Goal: Transaction & Acquisition: Purchase product/service

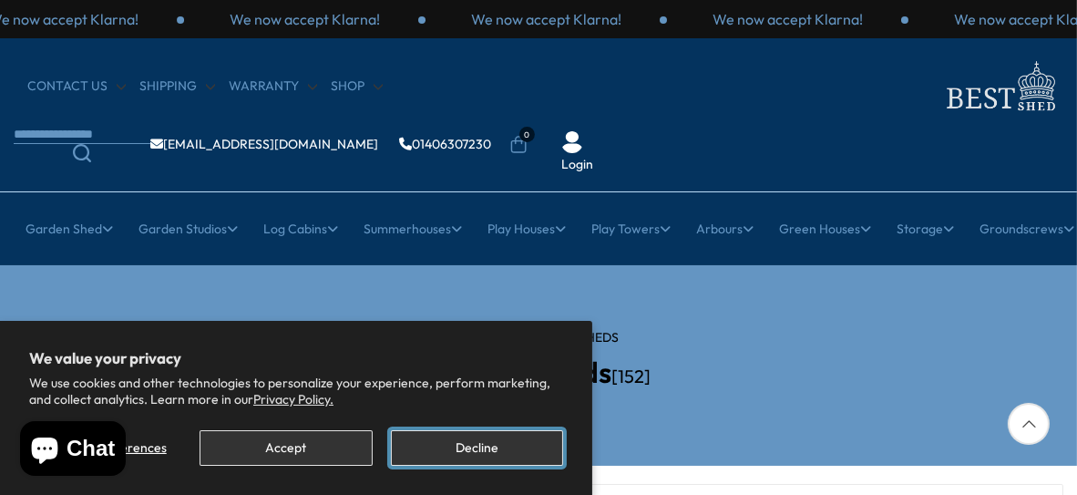
click at [439, 448] on button "Decline" at bounding box center [477, 448] width 172 height 36
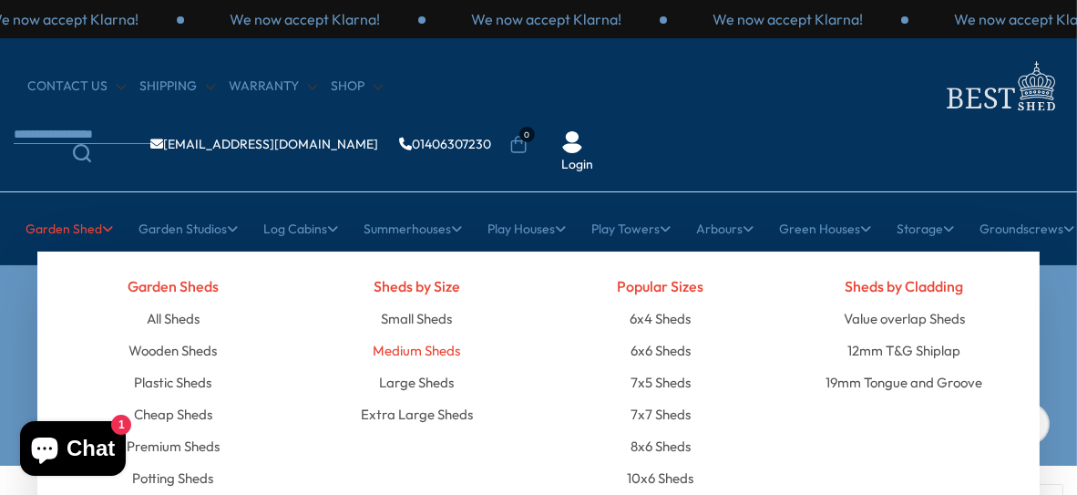
click at [407, 335] on link "Medium Sheds" at bounding box center [416, 351] width 87 height 32
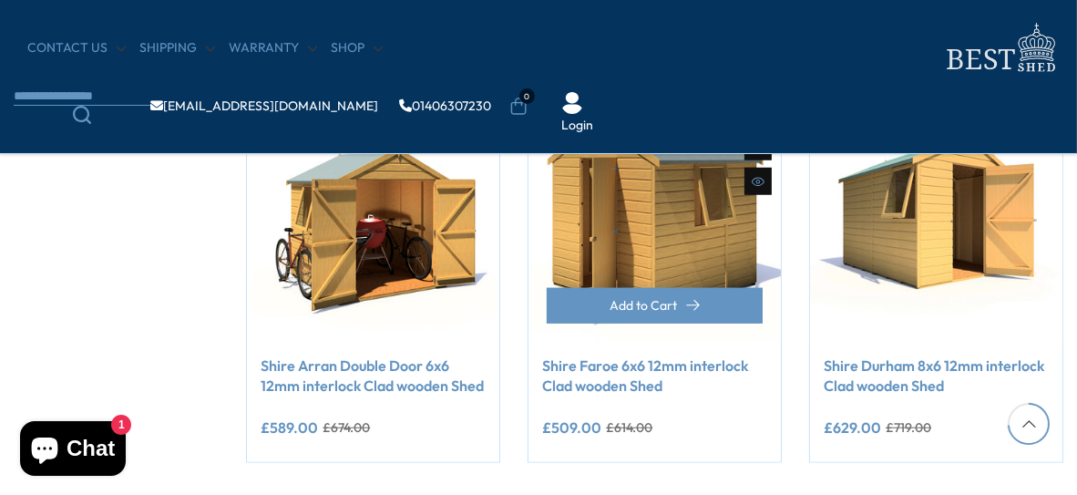
scroll to position [1732, 0]
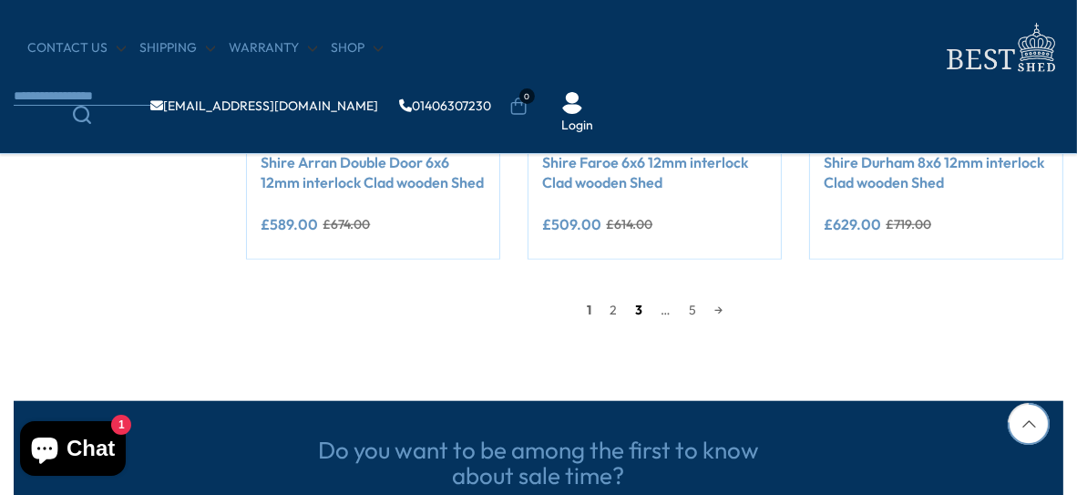
click at [632, 308] on link "3" at bounding box center [639, 309] width 26 height 27
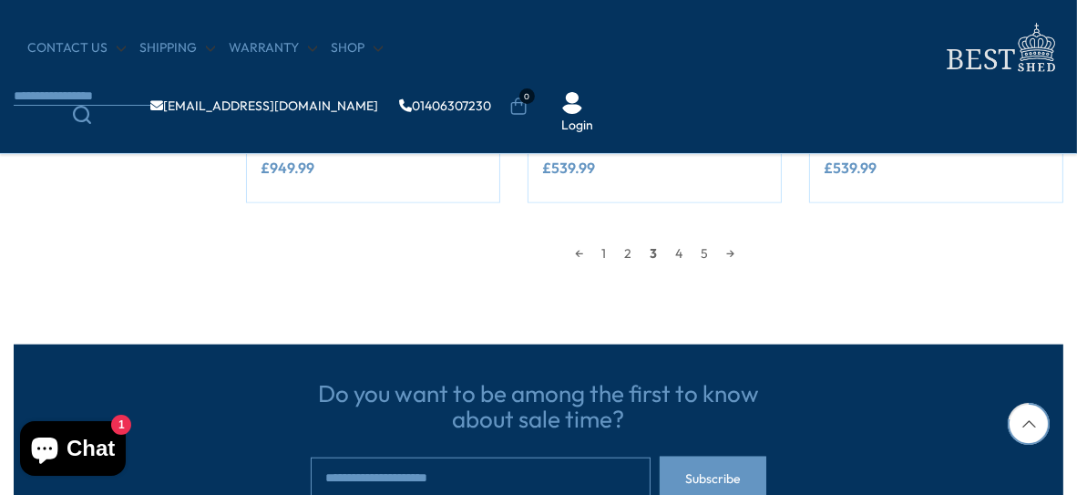
scroll to position [1697, 0]
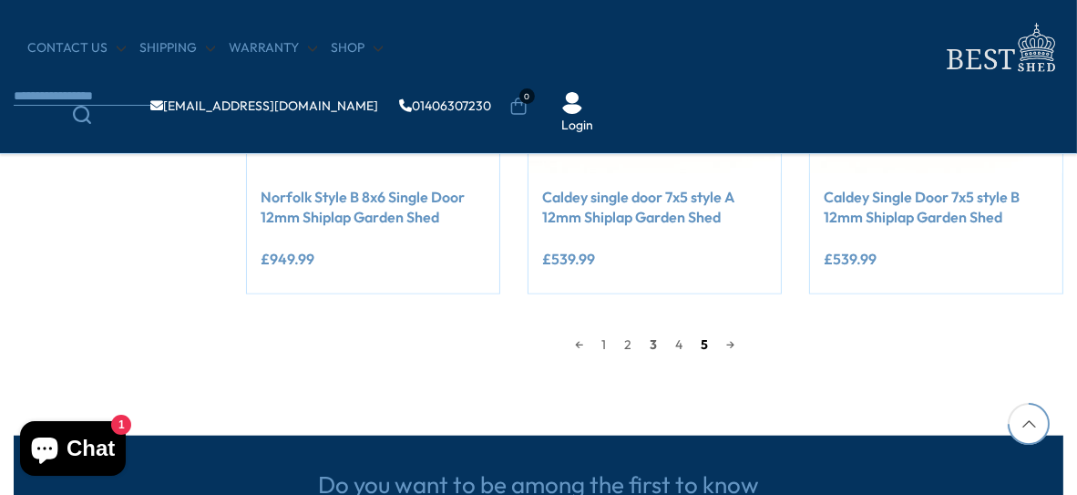
click at [701, 344] on link "5" at bounding box center [705, 344] width 26 height 27
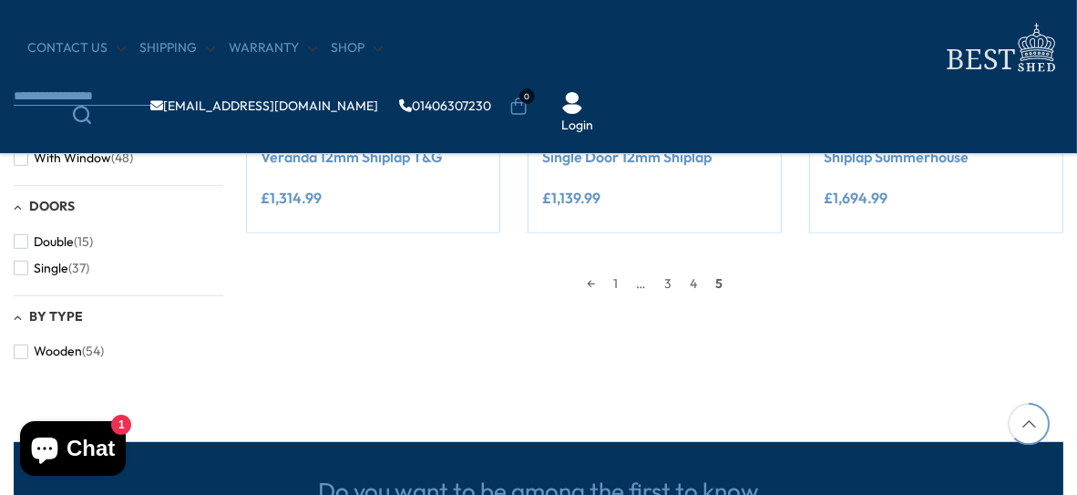
scroll to position [968, 0]
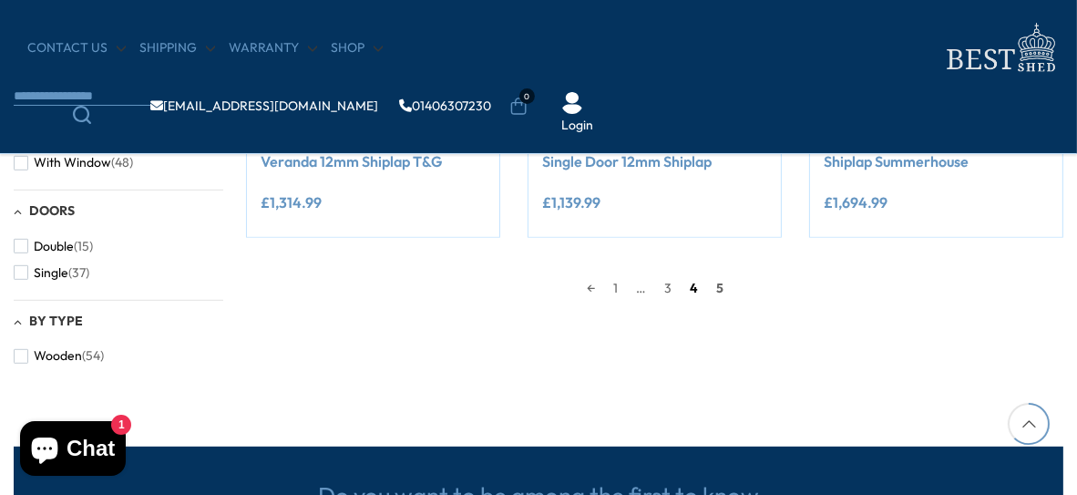
click at [695, 286] on link "4" at bounding box center [694, 287] width 26 height 27
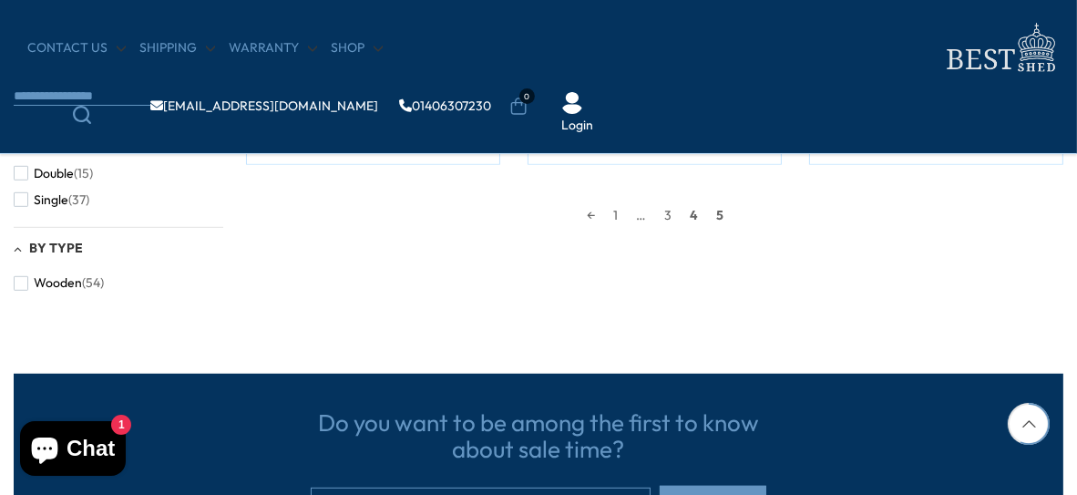
scroll to position [877, 0]
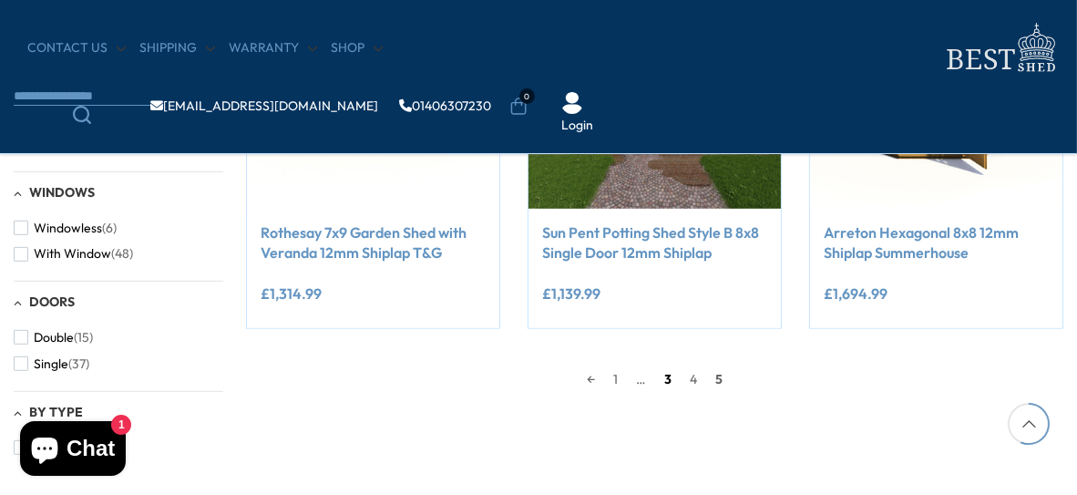
click at [669, 376] on link "3" at bounding box center [668, 378] width 26 height 27
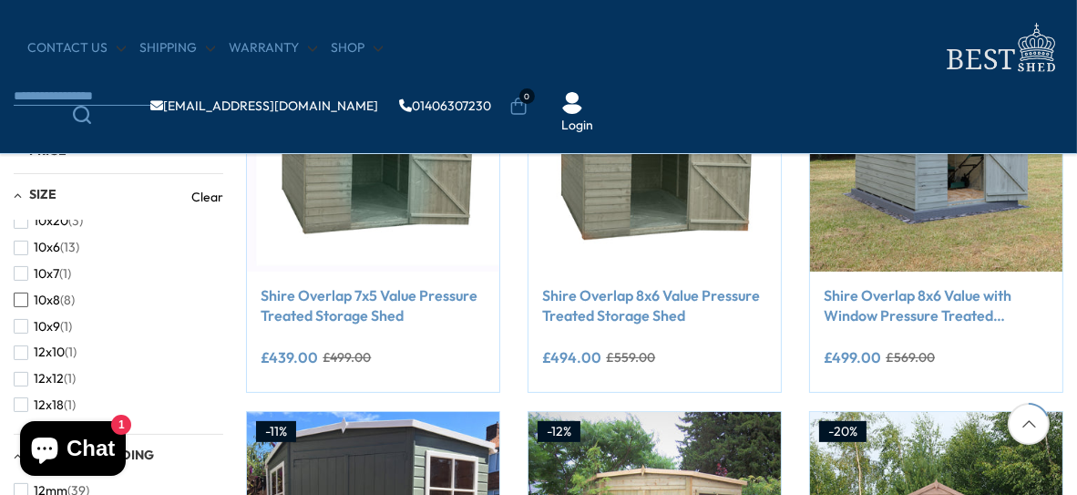
scroll to position [91, 0]
click at [17, 274] on span "button" at bounding box center [21, 272] width 15 height 15
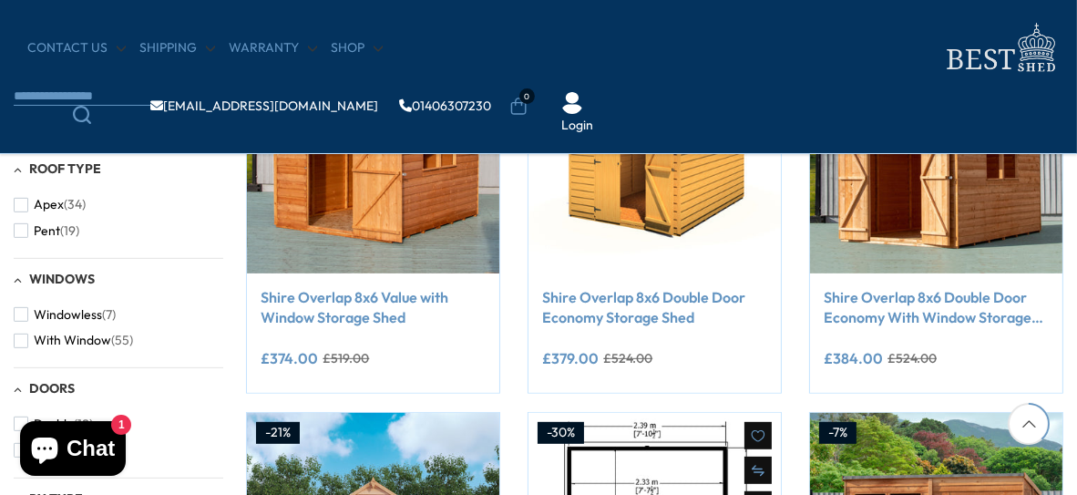
scroll to position [786, 0]
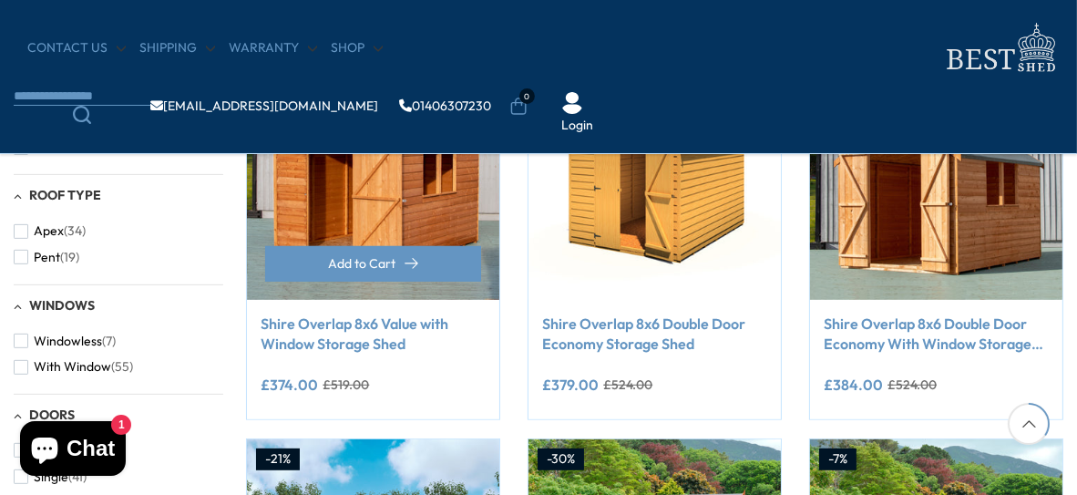
click at [365, 344] on link "Shire Overlap 8x6 Value with Window Storage Shed" at bounding box center [373, 334] width 225 height 41
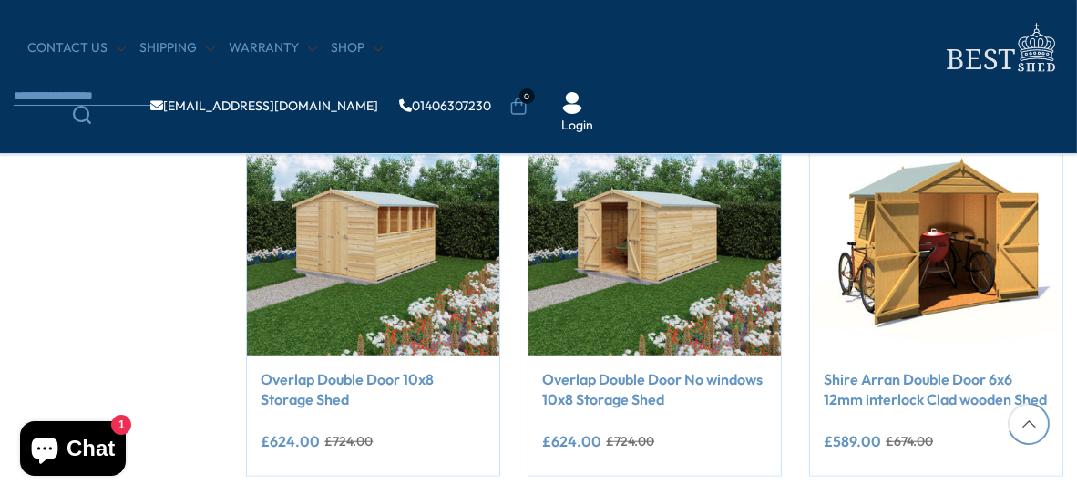
scroll to position [1697, 0]
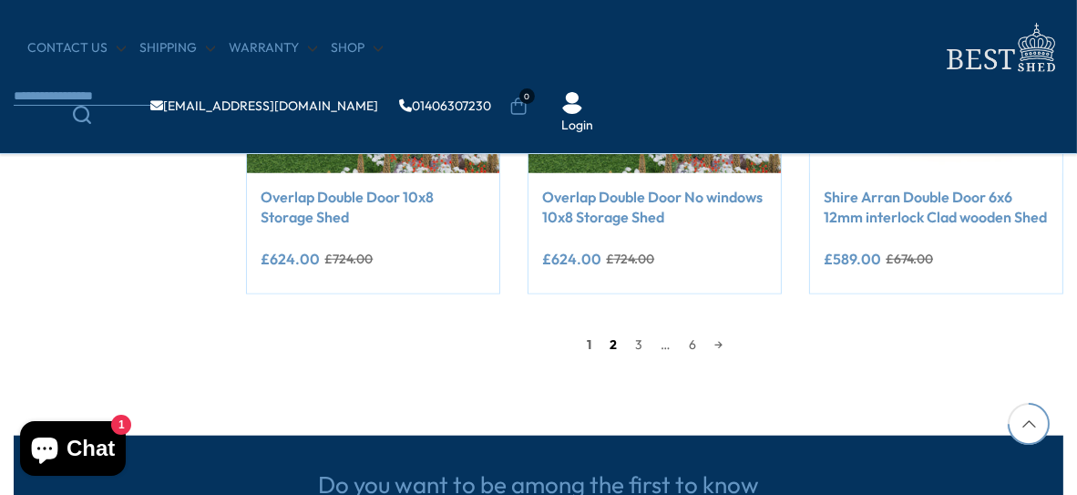
click at [612, 343] on link "2" at bounding box center [614, 344] width 26 height 27
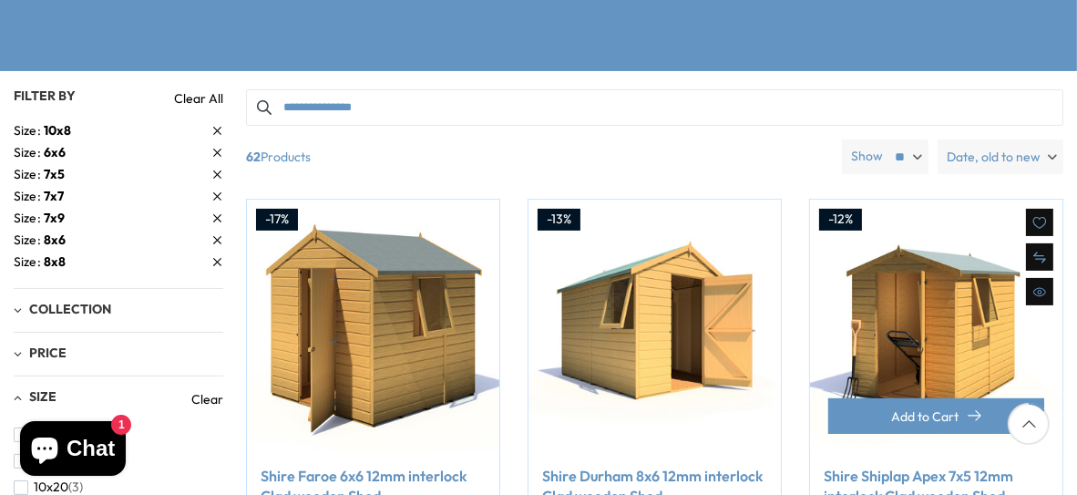
scroll to position [421, 0]
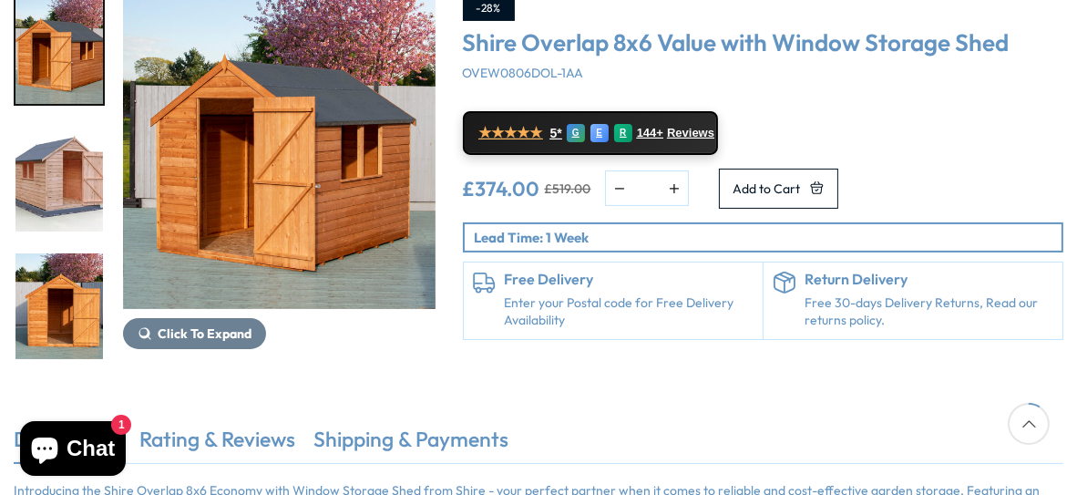
scroll to position [273, 0]
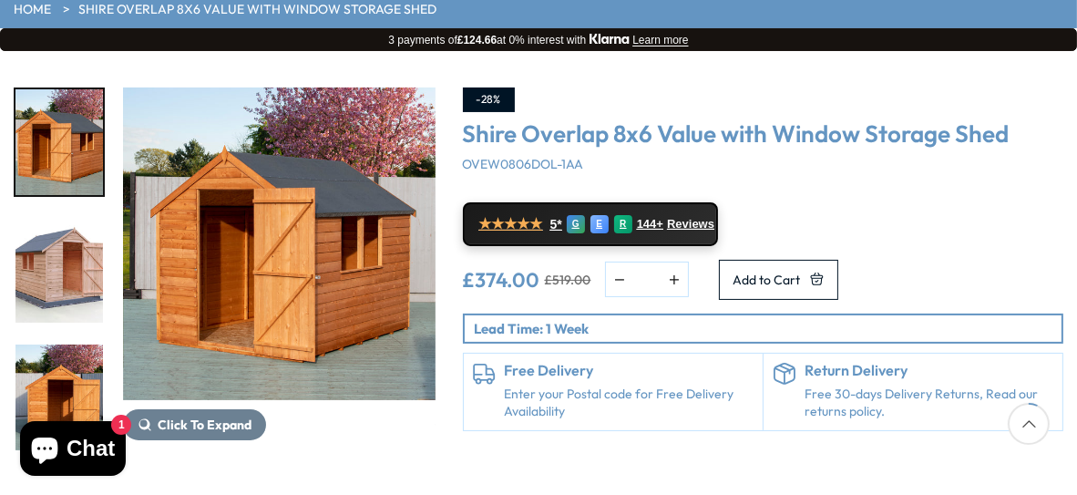
click at [52, 217] on img "2 / 12" at bounding box center [58, 270] width 87 height 106
click at [47, 345] on img "3 / 12" at bounding box center [58, 398] width 87 height 106
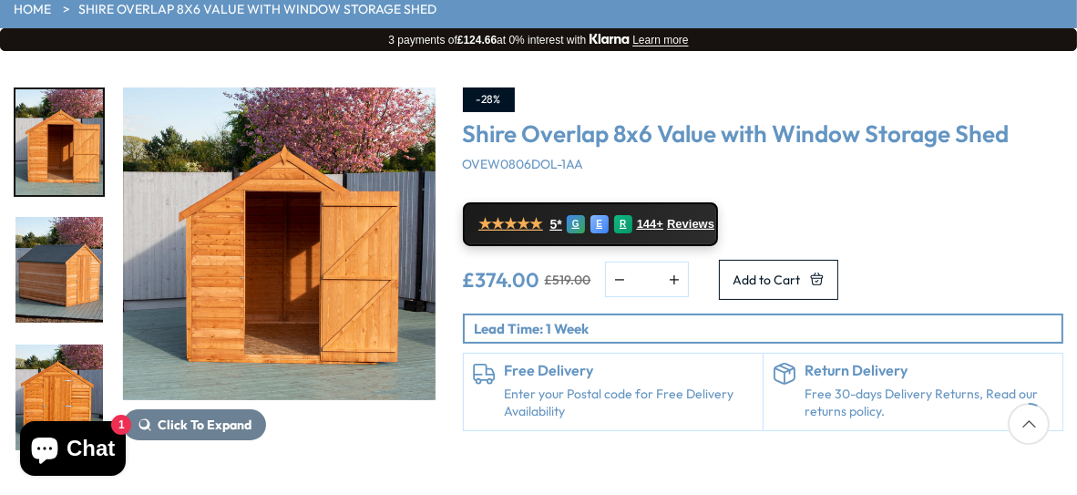
click at [77, 228] on img "4 / 12" at bounding box center [58, 270] width 87 height 106
click at [65, 345] on img "5 / 12" at bounding box center [58, 398] width 87 height 106
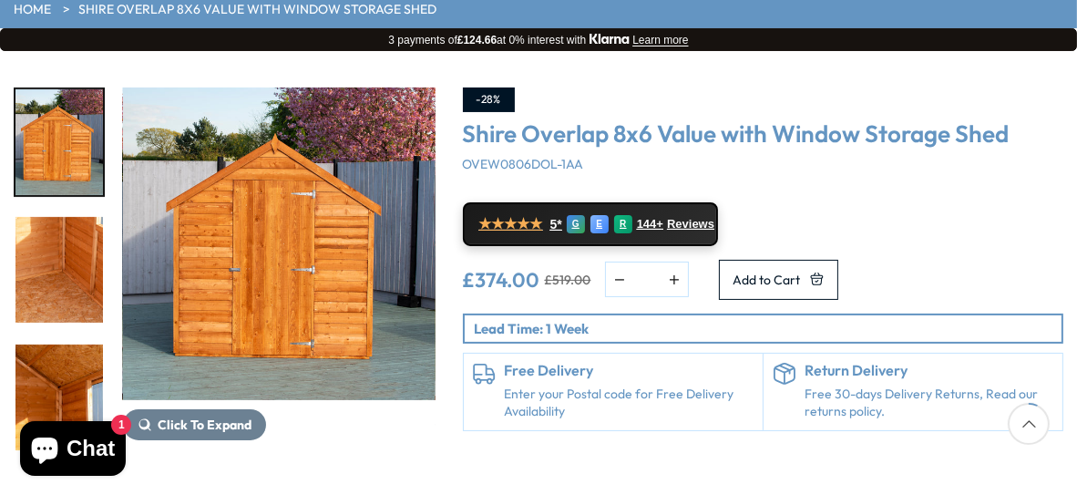
click at [66, 345] on img "7 / 12" at bounding box center [58, 398] width 87 height 106
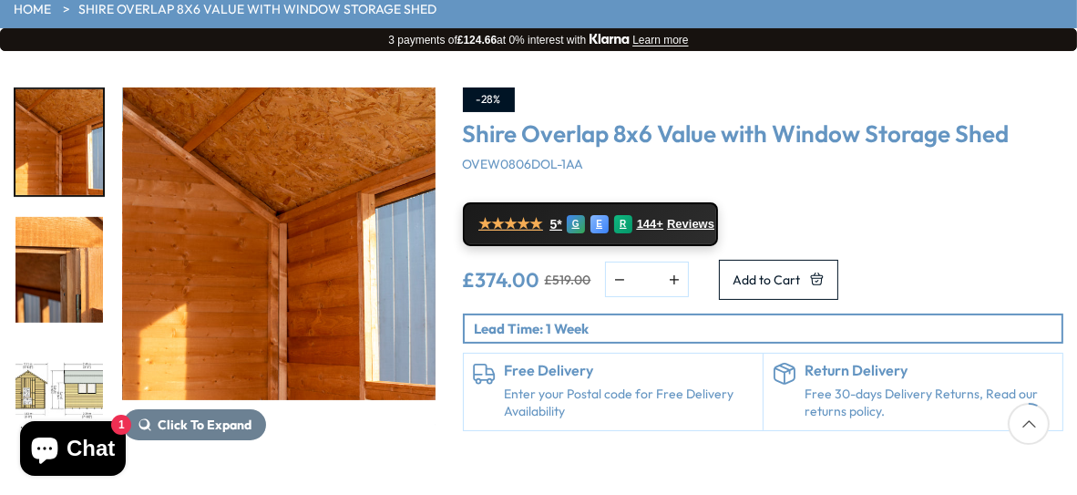
click at [66, 345] on img "9 / 12" at bounding box center [58, 398] width 87 height 106
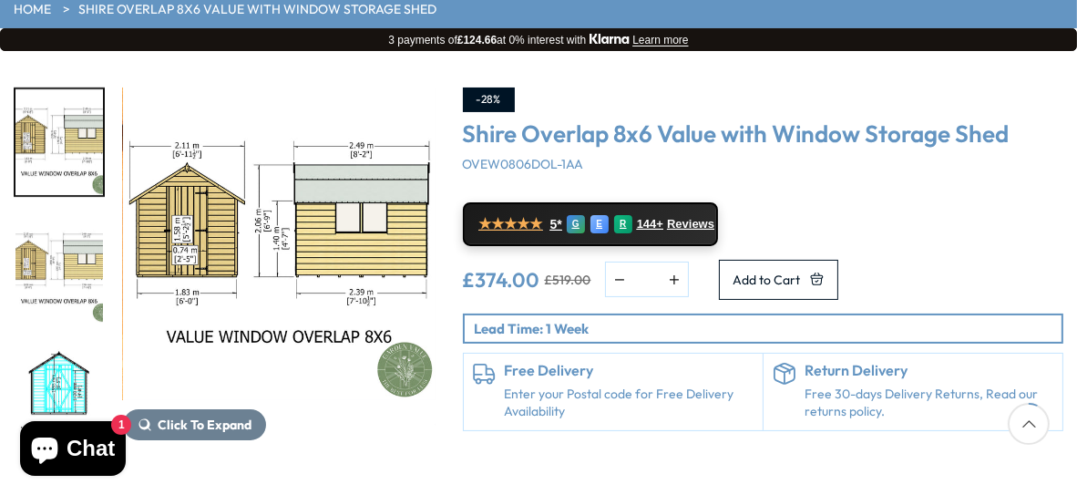
click at [66, 345] on img "11 / 12" at bounding box center [58, 398] width 87 height 106
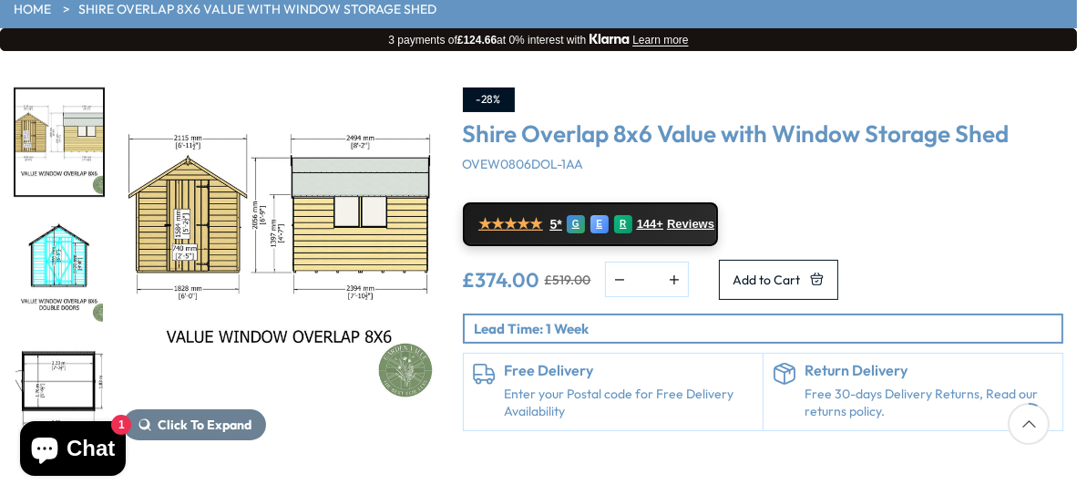
click at [68, 345] on img "12 / 12" at bounding box center [58, 398] width 87 height 106
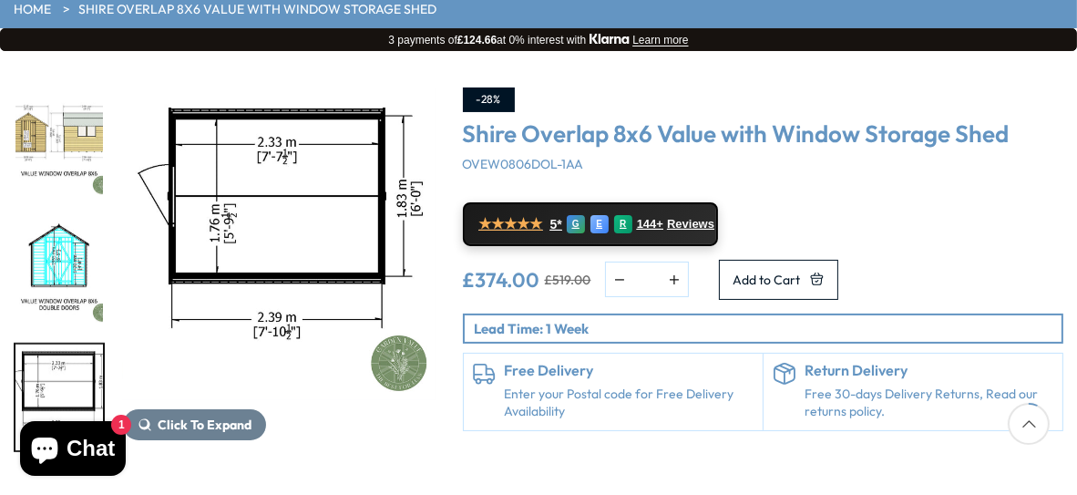
click at [68, 345] on img "12 / 12" at bounding box center [58, 398] width 87 height 106
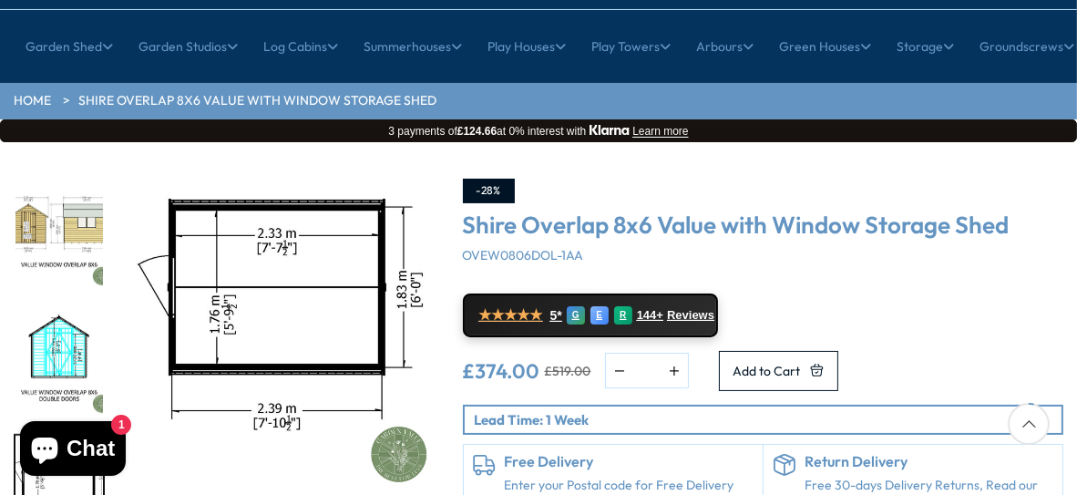
scroll to position [0, 0]
